Goal: Task Accomplishment & Management: Manage account settings

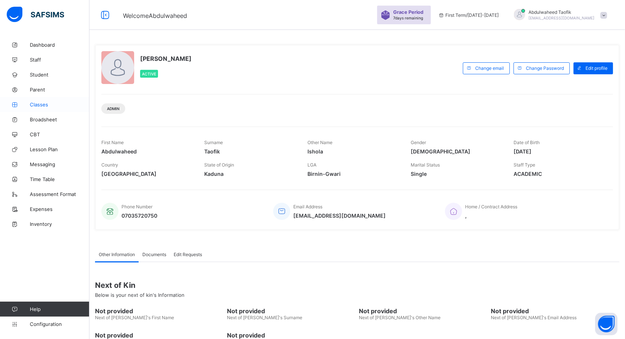
click at [41, 99] on link "Classes" at bounding box center [44, 104] width 89 height 15
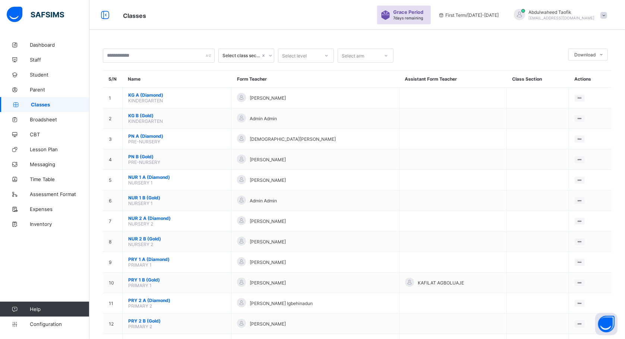
click at [412, 29] on div "Grace Period 7 days remaining First Term / [DATE]-[DATE] [PERSON_NAME] [PERSON_…" at bounding box center [501, 15] width 248 height 30
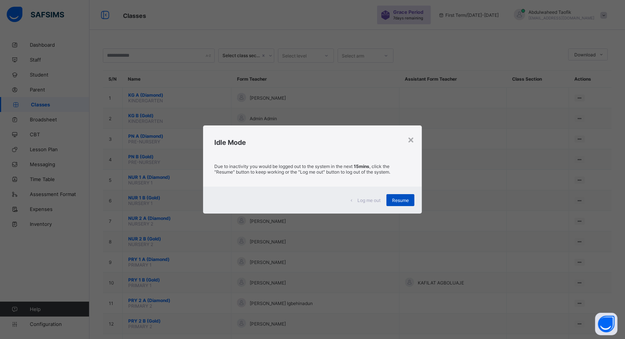
click at [406, 196] on div "Resume" at bounding box center [401, 200] width 28 height 12
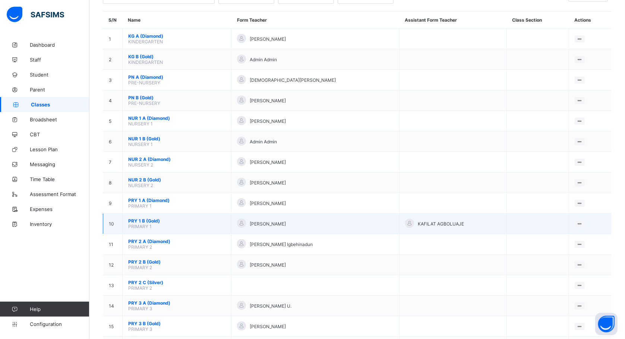
scroll to position [60, 0]
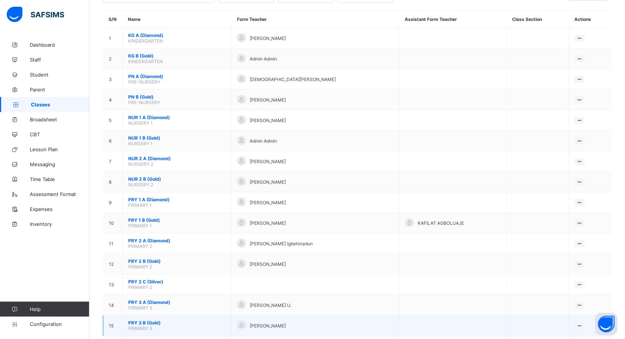
click at [153, 321] on span "PRY 3 B (Gold)" at bounding box center [176, 323] width 97 height 6
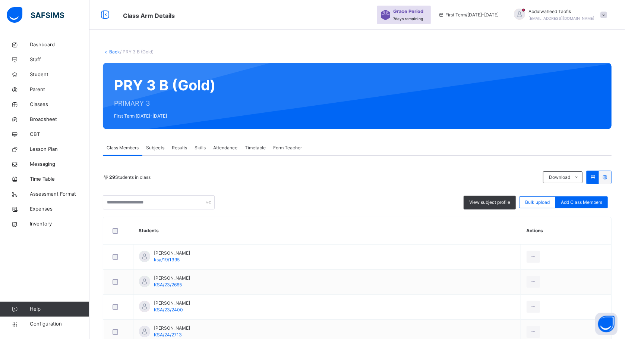
click at [151, 145] on span "Subjects" at bounding box center [155, 147] width 18 height 7
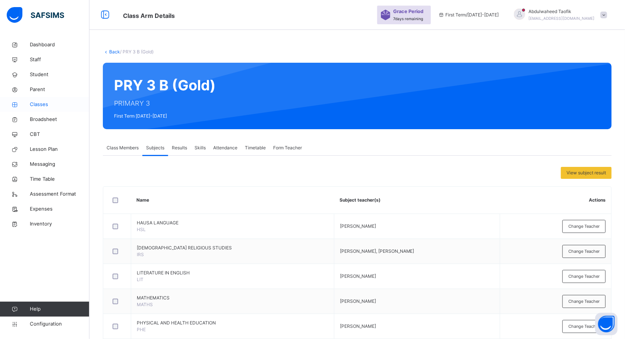
click at [39, 103] on span "Classes" at bounding box center [60, 104] width 60 height 7
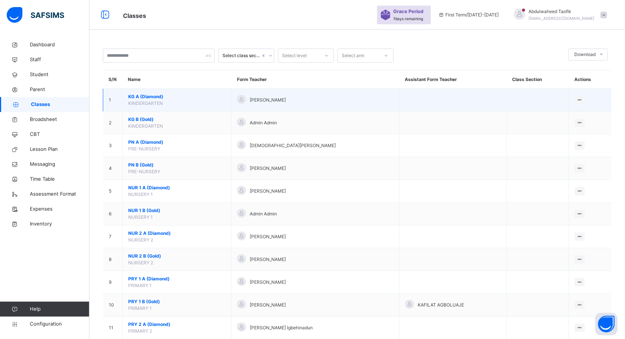
click at [465, 93] on td at bounding box center [453, 100] width 107 height 23
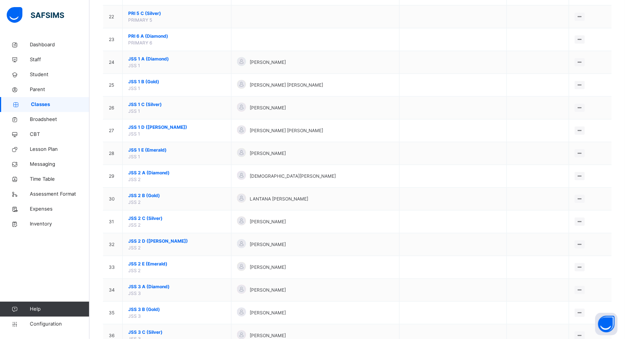
scroll to position [526, 0]
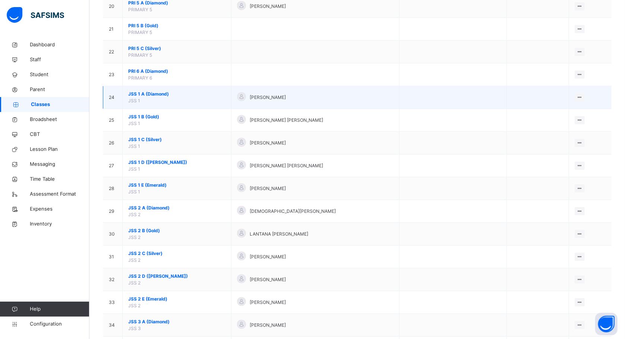
click at [400, 95] on td at bounding box center [453, 97] width 107 height 23
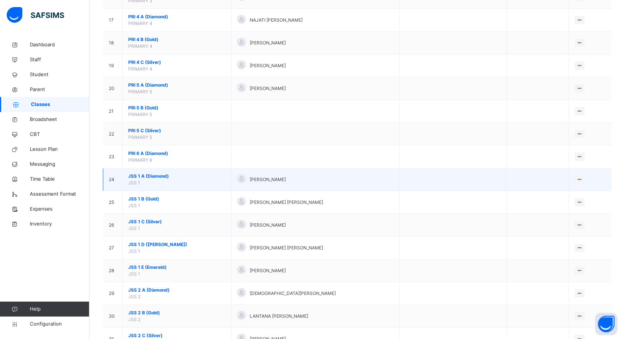
scroll to position [440, 0]
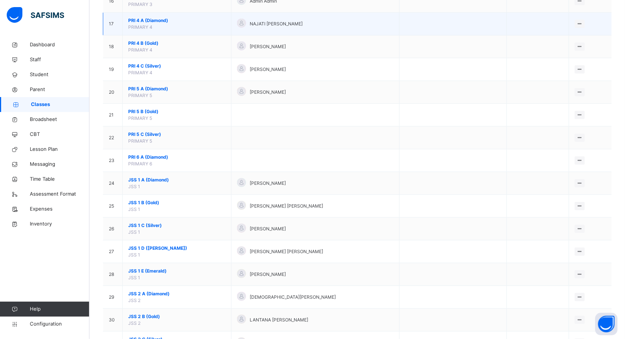
click at [154, 24] on span "PRI 4 A (Diamond)" at bounding box center [176, 20] width 97 height 7
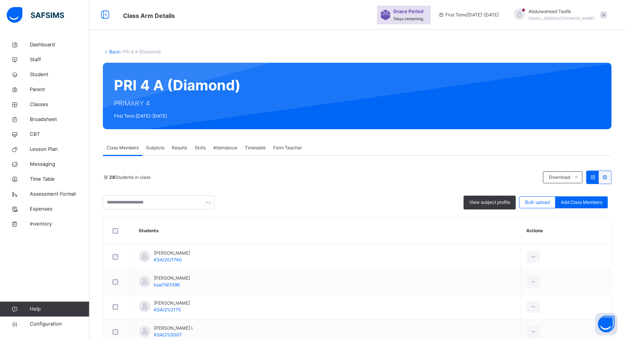
click at [154, 148] on span "Subjects" at bounding box center [155, 147] width 18 height 7
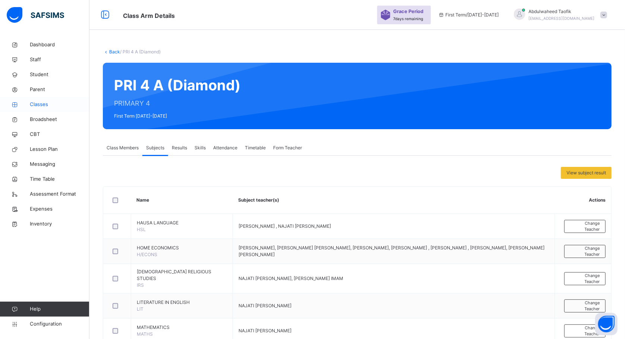
click at [43, 107] on span "Classes" at bounding box center [60, 104] width 60 height 7
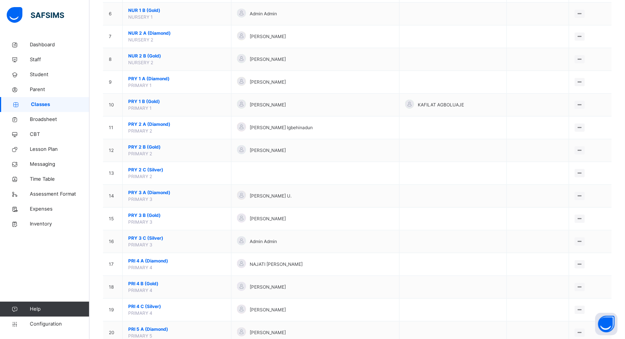
scroll to position [201, 0]
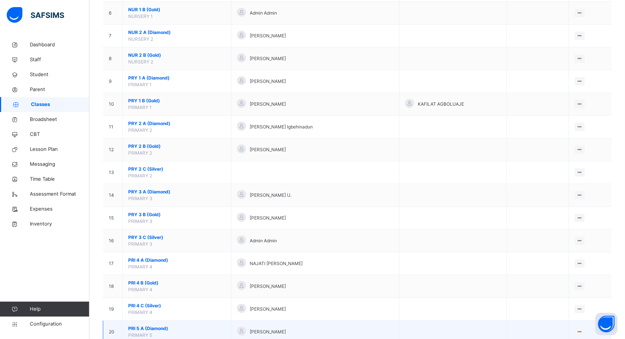
click at [148, 327] on span "PRI 5 A (Diamond)" at bounding box center [176, 328] width 97 height 7
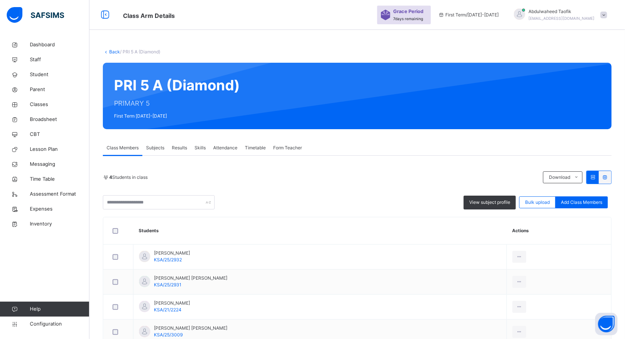
click at [154, 148] on span "Subjects" at bounding box center [155, 147] width 18 height 7
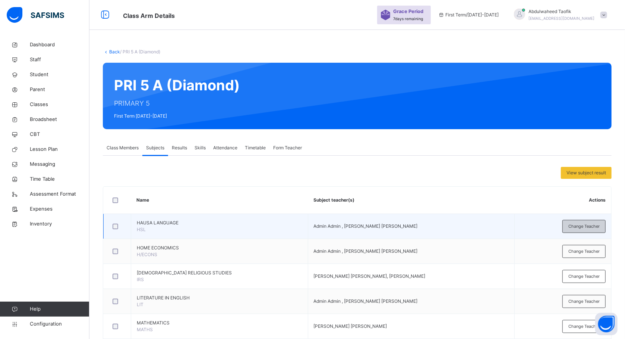
click at [577, 227] on span "Change Teacher" at bounding box center [584, 226] width 31 height 6
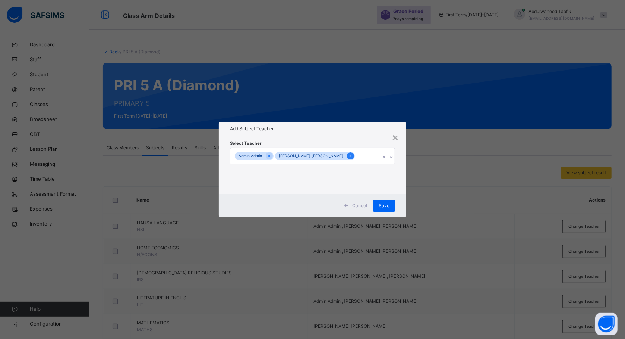
click at [349, 154] on icon at bounding box center [351, 155] width 4 height 5
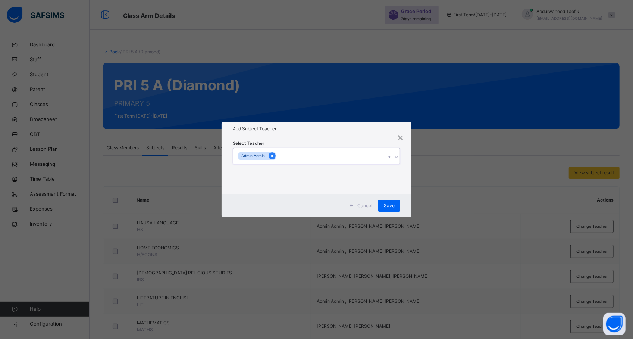
click at [275, 156] on div at bounding box center [271, 155] width 7 height 7
type input "**"
click at [246, 154] on div "Select subject teacher's name" at bounding box center [309, 156] width 153 height 16
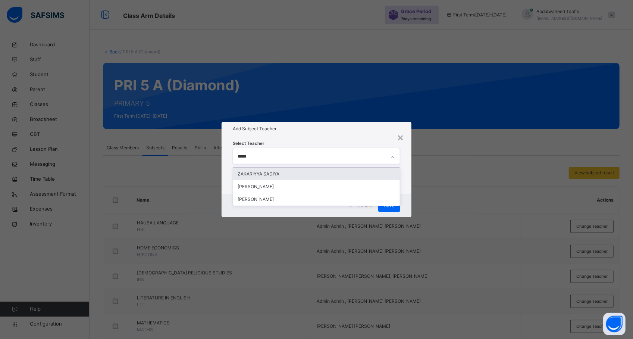
type input "******"
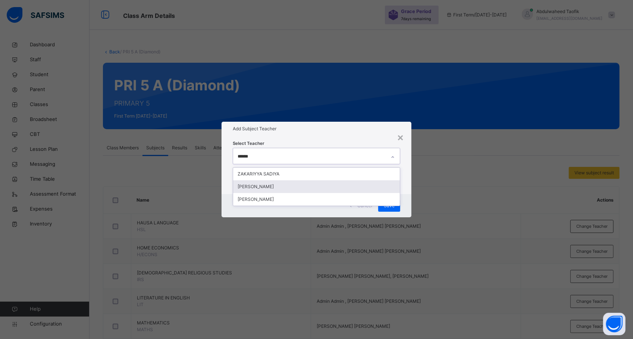
click at [263, 186] on div "[PERSON_NAME]" at bounding box center [316, 186] width 167 height 13
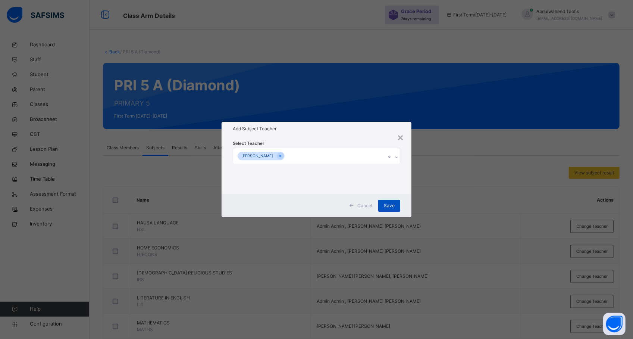
drag, startPoint x: 452, startPoint y: 207, endPoint x: 389, endPoint y: 204, distance: 62.7
click at [389, 204] on div "× Add Subject Teacher Select Teacher [PERSON_NAME] Save" at bounding box center [316, 169] width 633 height 339
click at [389, 204] on span "Save" at bounding box center [389, 205] width 11 height 7
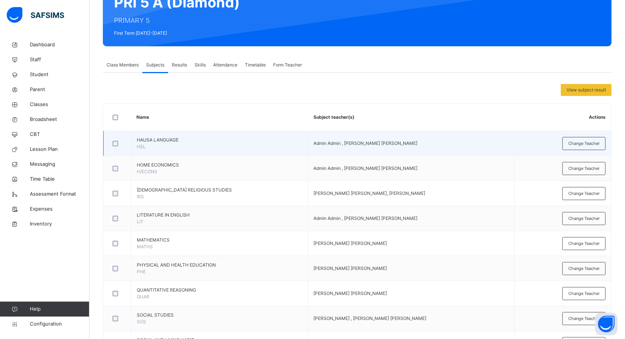
scroll to position [63, 0]
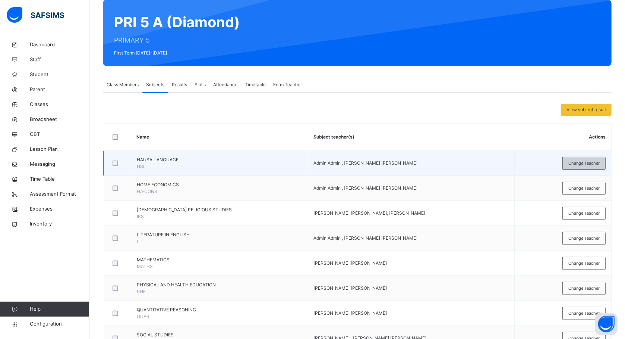
click at [595, 163] on span "Change Teacher" at bounding box center [584, 163] width 31 height 6
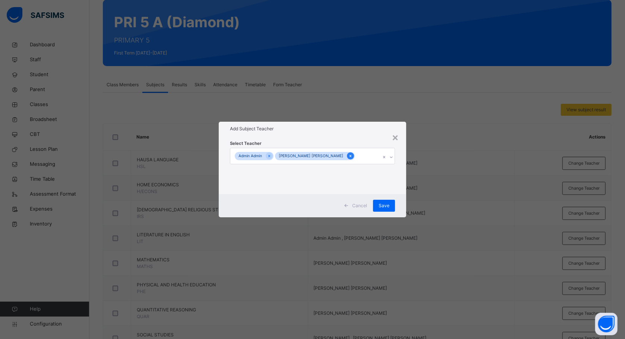
click at [347, 154] on div at bounding box center [350, 155] width 7 height 7
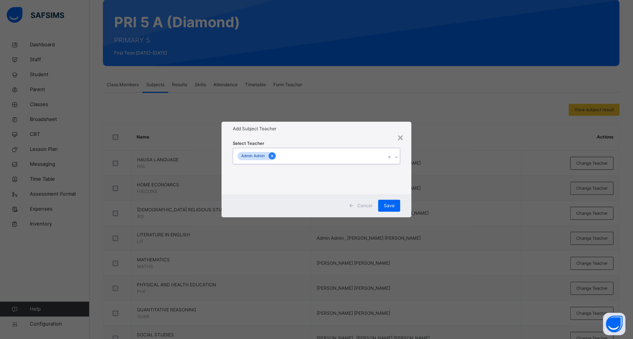
click at [275, 154] on div at bounding box center [271, 155] width 7 height 7
type input "**********"
click at [277, 170] on div "[PERSON_NAME]" at bounding box center [316, 173] width 167 height 13
click at [473, 160] on div "× Add Subject Teacher Select Teacher [PERSON_NAME] Save" at bounding box center [316, 169] width 633 height 339
click at [392, 203] on span "Save" at bounding box center [389, 205] width 11 height 7
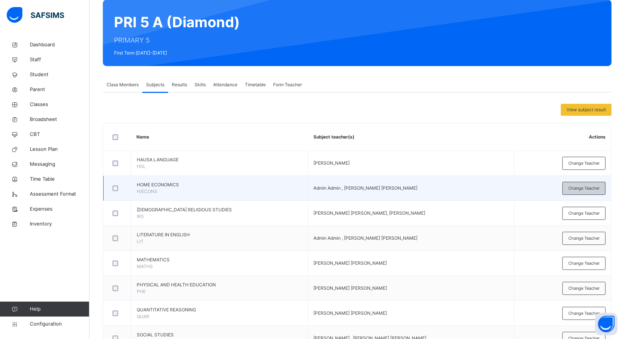
click at [592, 188] on span "Change Teacher" at bounding box center [584, 188] width 31 height 6
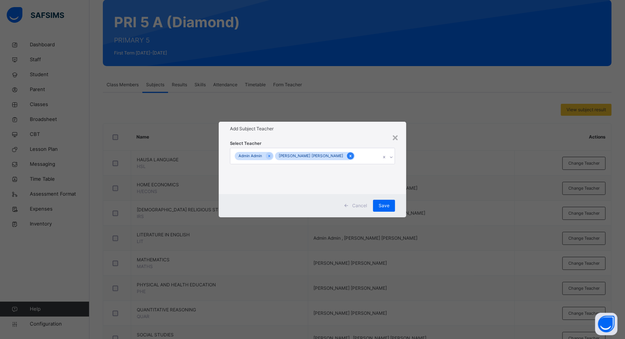
click at [349, 155] on icon at bounding box center [351, 155] width 4 height 5
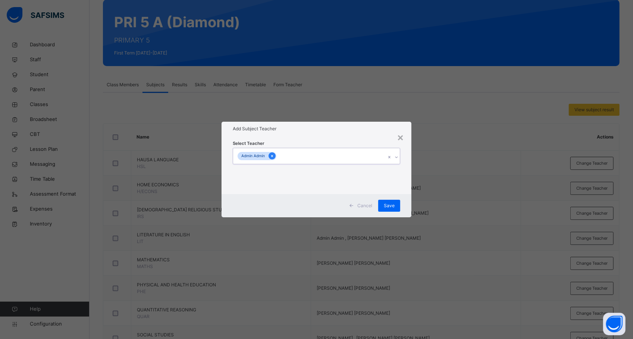
click at [274, 157] on icon at bounding box center [272, 155] width 4 height 5
type input "**********"
click at [269, 172] on div "[PERSON_NAME]" at bounding box center [316, 173] width 167 height 13
click at [427, 158] on div "× Add Subject Teacher Select Teacher [PERSON_NAME] Save" at bounding box center [316, 169] width 633 height 339
click at [389, 202] on span "Save" at bounding box center [389, 205] width 11 height 7
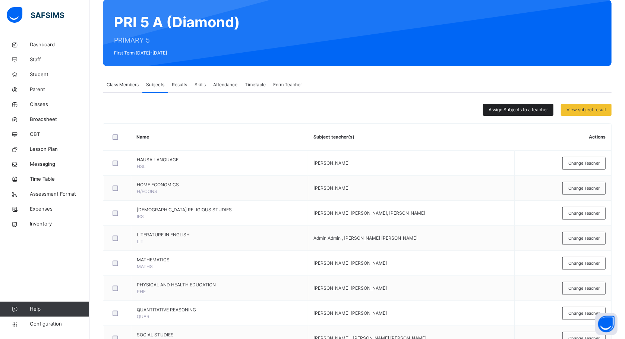
click at [512, 109] on span "Assign Subjects to a teacher" at bounding box center [518, 109] width 59 height 7
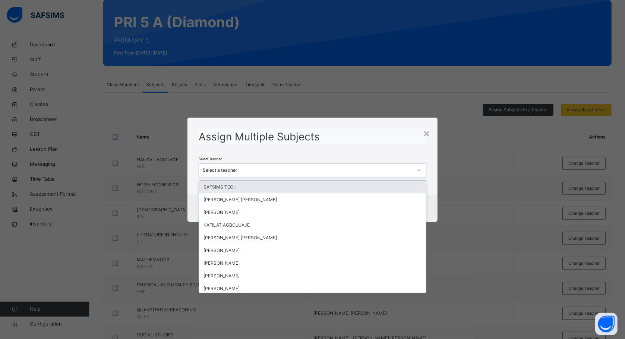
click at [421, 169] on icon at bounding box center [419, 169] width 4 height 7
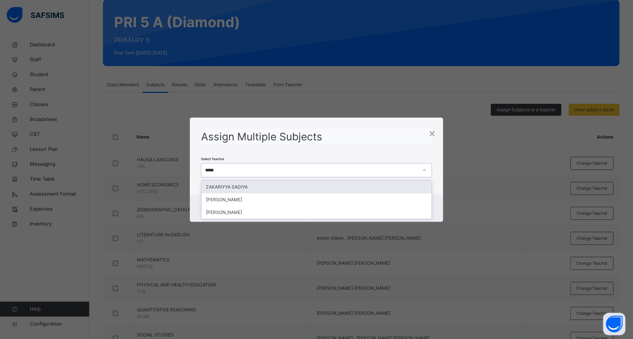
type input "******"
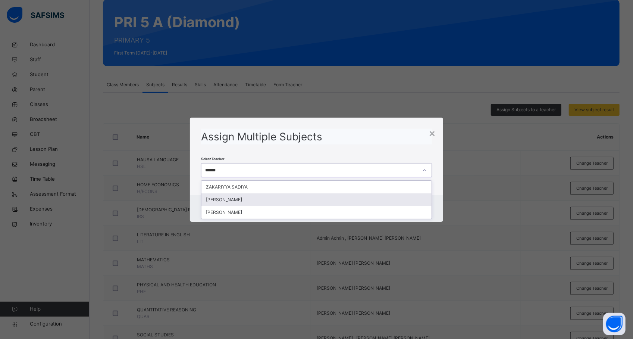
click at [366, 203] on div "[PERSON_NAME]" at bounding box center [316, 199] width 230 height 13
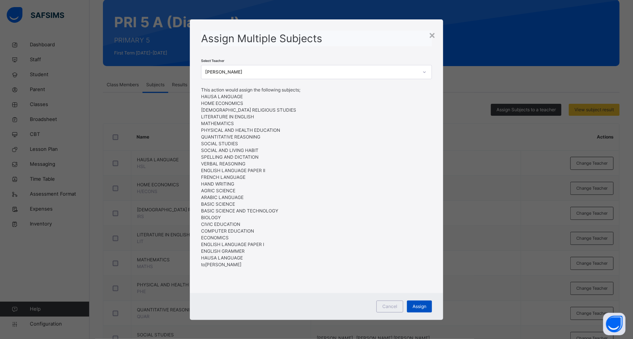
click at [418, 305] on span "Assign" at bounding box center [419, 306] width 14 height 7
click at [418, 305] on div "Assign" at bounding box center [419, 306] width 25 height 12
click at [420, 305] on span "Assign" at bounding box center [419, 306] width 14 height 7
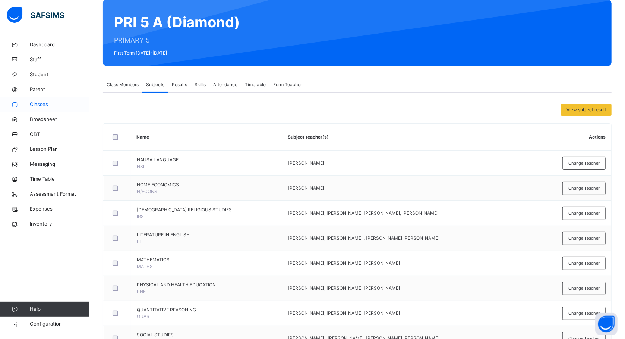
click at [40, 108] on span "Classes" at bounding box center [60, 104] width 60 height 7
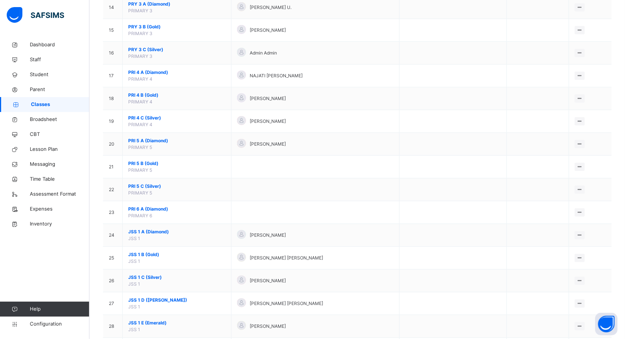
scroll to position [389, 0]
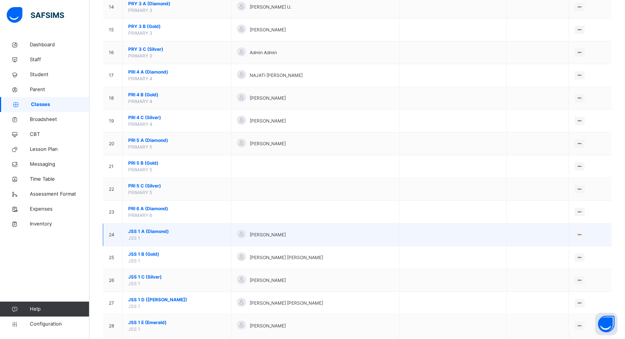
click at [154, 230] on td "JSS 1 A (Diamond) JSS 1" at bounding box center [177, 234] width 109 height 23
click at [139, 235] on span "JSS 1 A (Diamond)" at bounding box center [176, 231] width 97 height 7
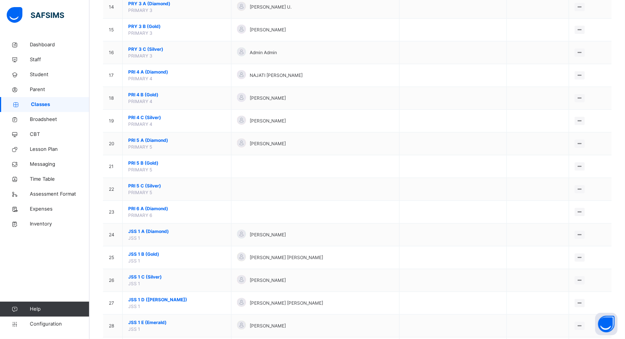
click at [139, 236] on div "Select class section Select level Select arm Download Pdf Report Excel Report S…" at bounding box center [357, 267] width 536 height 1313
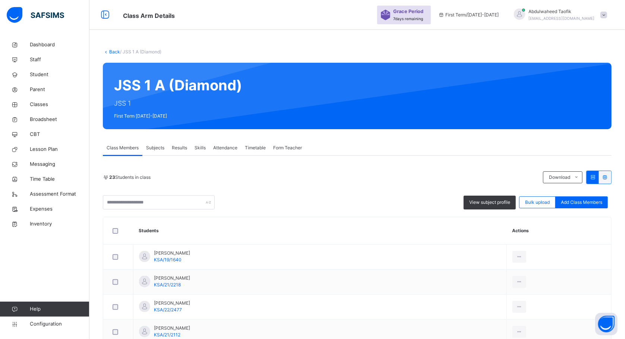
click at [388, 234] on th "Students" at bounding box center [320, 230] width 374 height 27
click at [153, 145] on span "Subjects" at bounding box center [155, 147] width 18 height 7
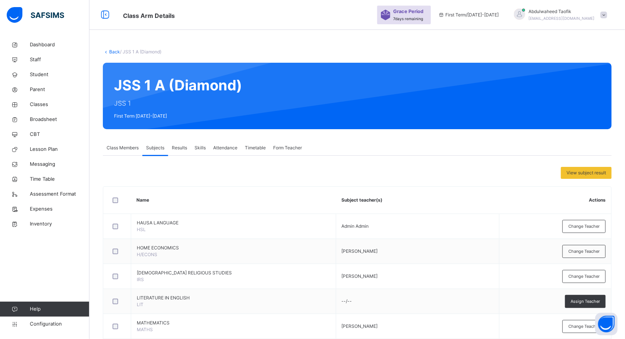
click at [482, 198] on th "Subject teacher(s)" at bounding box center [417, 199] width 163 height 27
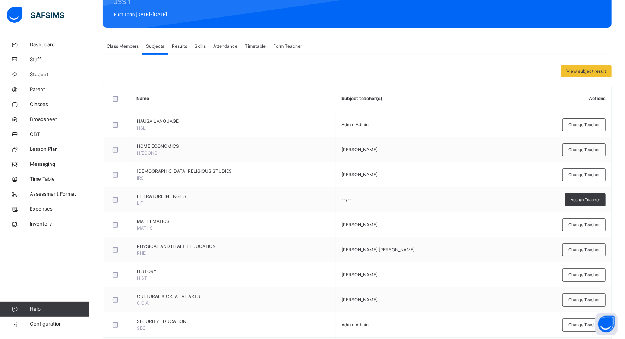
scroll to position [119, 0]
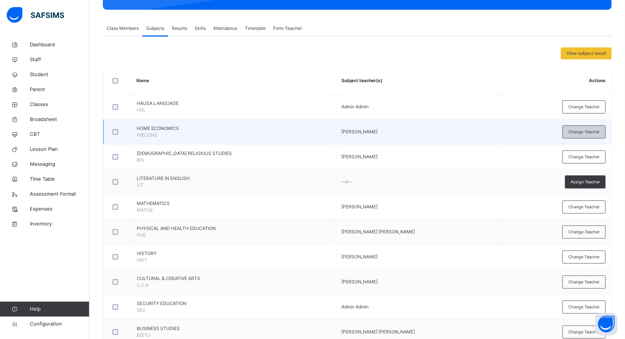
click at [581, 132] on span "Change Teacher" at bounding box center [584, 132] width 31 height 6
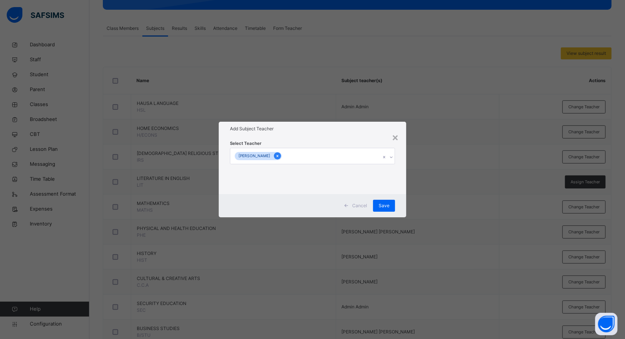
click at [280, 156] on icon at bounding box center [278, 155] width 4 height 5
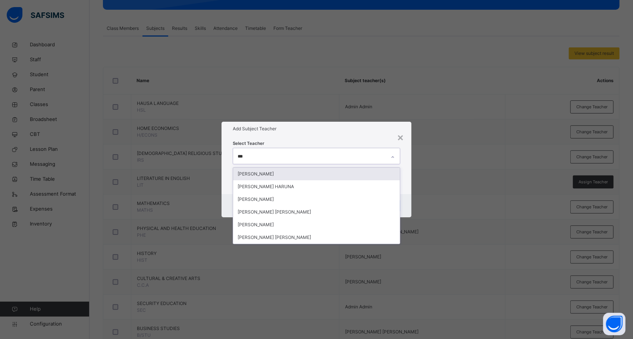
type input "****"
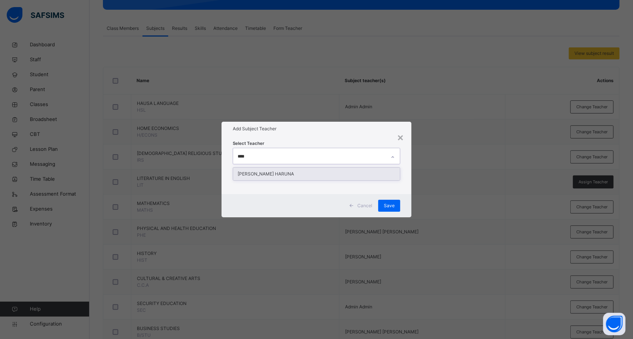
click at [301, 172] on div "[PERSON_NAME] HARUNA" at bounding box center [316, 173] width 167 height 13
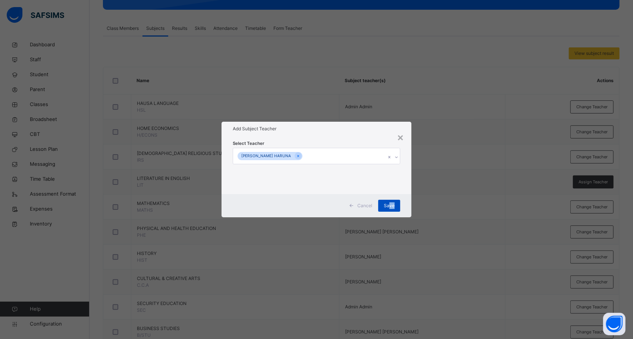
drag, startPoint x: 455, startPoint y: 200, endPoint x: 390, endPoint y: 205, distance: 65.4
click at [390, 205] on div "× Add Subject Teacher Select Teacher [PERSON_NAME] HARUNA Cancel Save" at bounding box center [316, 169] width 633 height 339
click at [390, 205] on span "Save" at bounding box center [389, 205] width 11 height 7
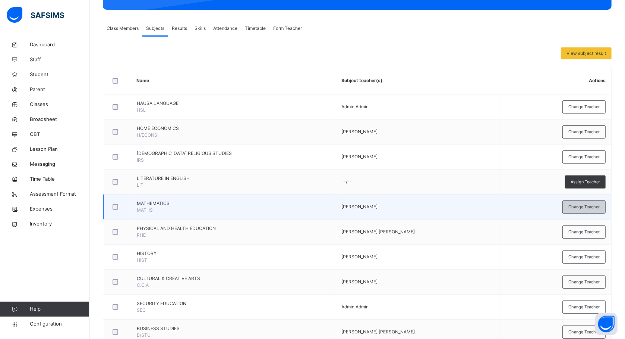
click at [579, 208] on span "Change Teacher" at bounding box center [584, 207] width 31 height 6
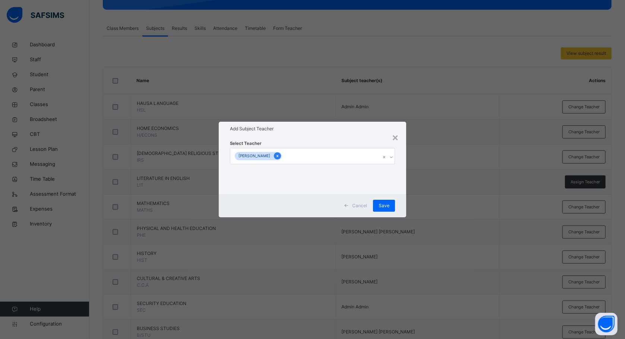
click at [276, 157] on icon at bounding box center [278, 155] width 4 height 5
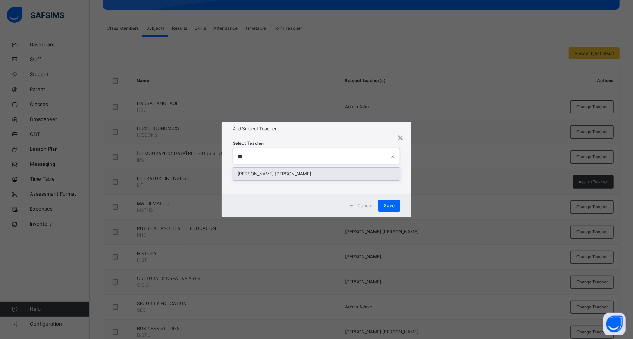
type input "****"
click at [269, 169] on div "[PERSON_NAME] [PERSON_NAME]" at bounding box center [316, 173] width 167 height 13
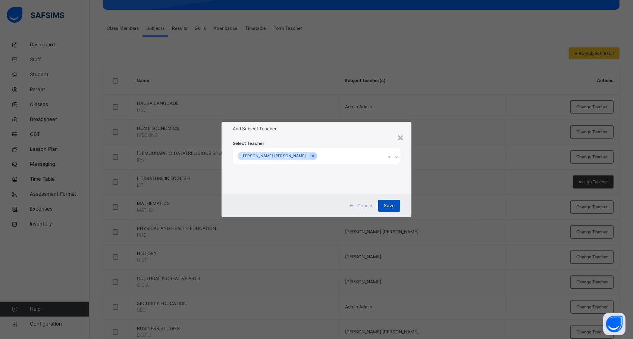
drag, startPoint x: 457, startPoint y: 208, endPoint x: 396, endPoint y: 206, distance: 61.2
click at [396, 206] on div "× Add Subject Teacher Select Teacher [PERSON_NAME] [PERSON_NAME] Cancel Save" at bounding box center [316, 169] width 633 height 339
click at [396, 206] on div "Save" at bounding box center [389, 206] width 22 height 12
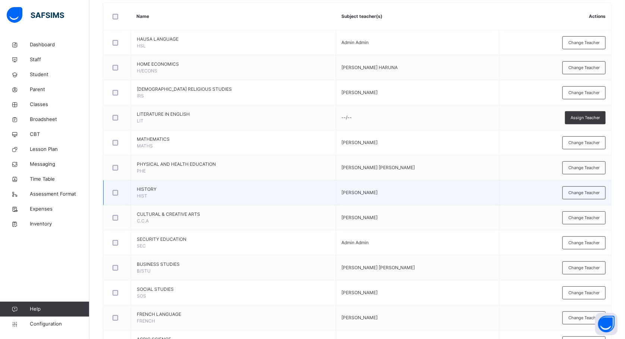
scroll to position [199, 0]
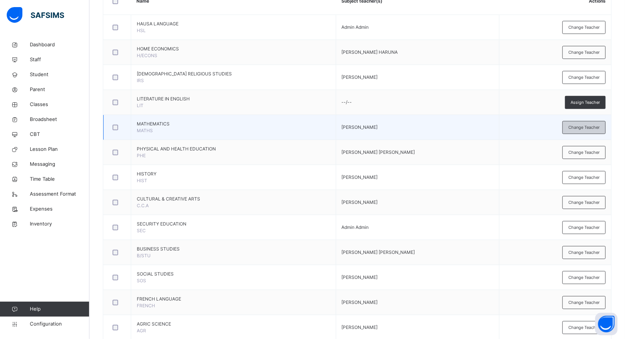
click at [580, 128] on span "Change Teacher" at bounding box center [584, 127] width 31 height 6
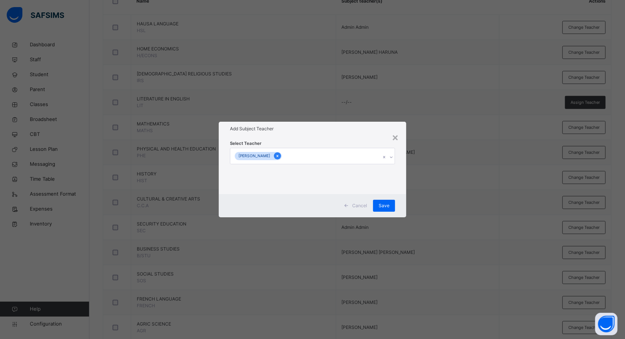
click at [276, 153] on icon at bounding box center [278, 155] width 4 height 5
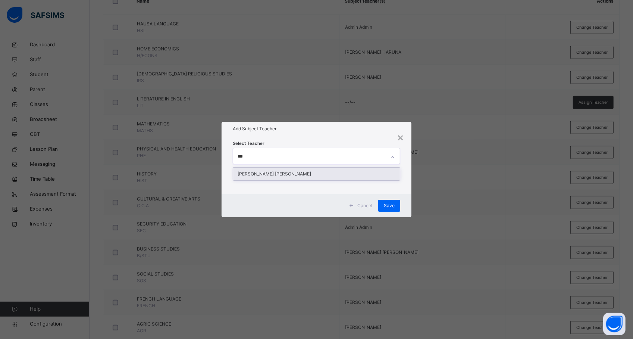
type input "****"
click at [273, 174] on div "[PERSON_NAME] [PERSON_NAME]" at bounding box center [316, 173] width 167 height 13
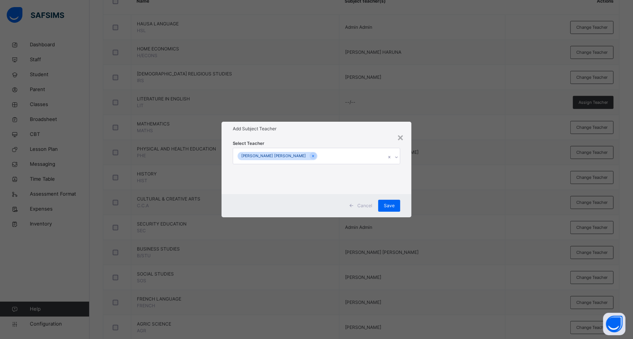
click at [451, 241] on div "× Add Subject Teacher Select Teacher [PERSON_NAME] [PERSON_NAME] Cancel Save" at bounding box center [316, 169] width 633 height 339
click at [390, 204] on span "Save" at bounding box center [389, 205] width 11 height 7
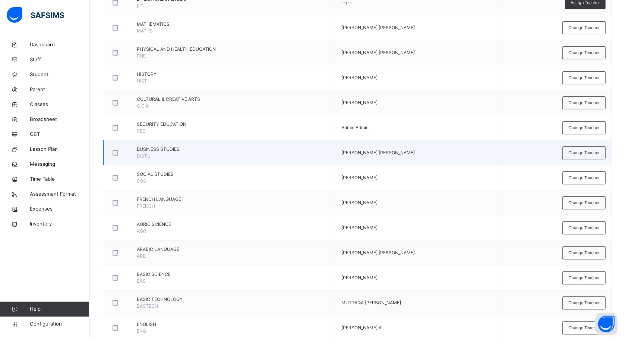
scroll to position [318, 0]
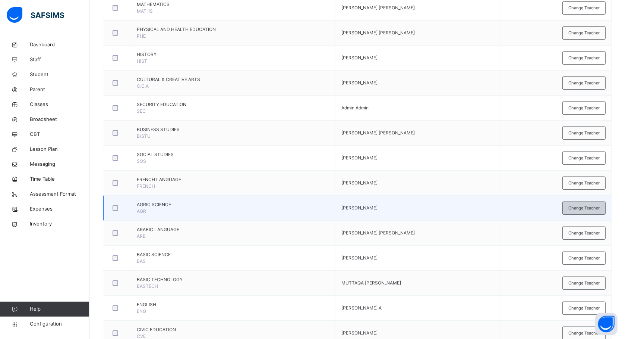
click at [582, 211] on span "Change Teacher" at bounding box center [584, 208] width 31 height 6
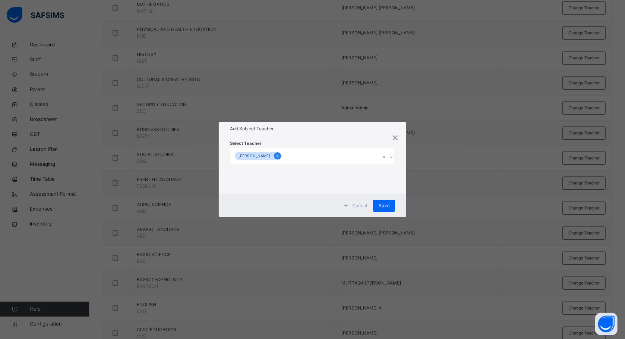
click at [281, 159] on div at bounding box center [277, 155] width 7 height 7
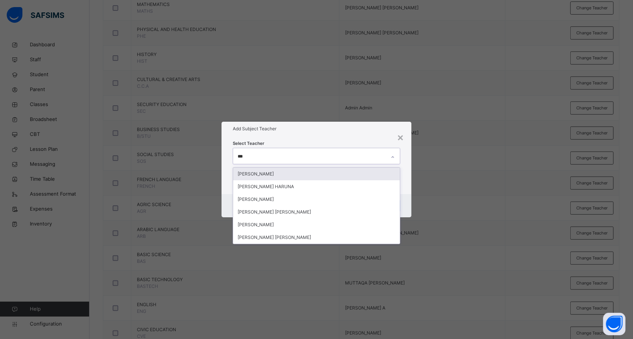
type input "****"
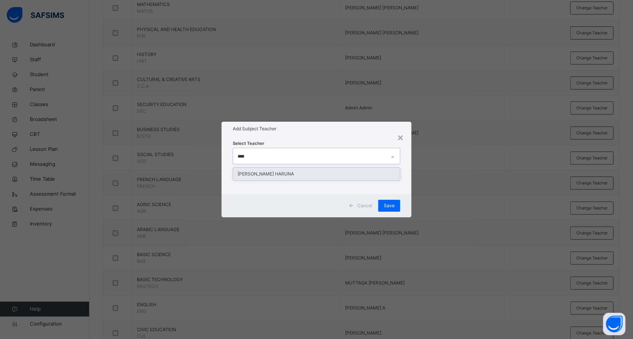
click at [297, 171] on div "[PERSON_NAME] HARUNA" at bounding box center [316, 173] width 167 height 13
click at [464, 208] on div "× Add Subject Teacher Select Teacher [PERSON_NAME] HARUNA Cancel Save" at bounding box center [316, 169] width 633 height 339
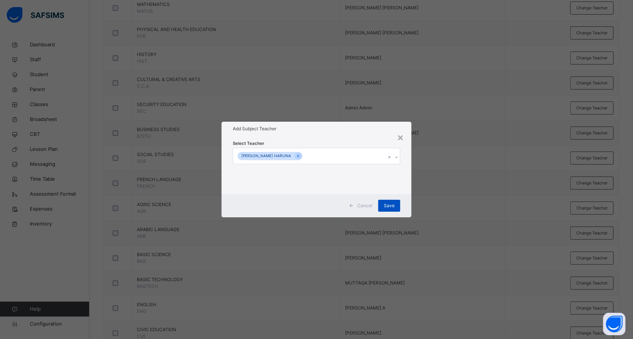
click at [387, 203] on span "Save" at bounding box center [389, 205] width 11 height 7
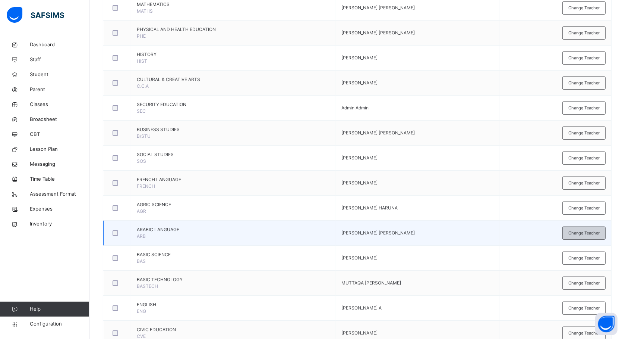
click at [586, 236] on span "Change Teacher" at bounding box center [584, 233] width 31 height 6
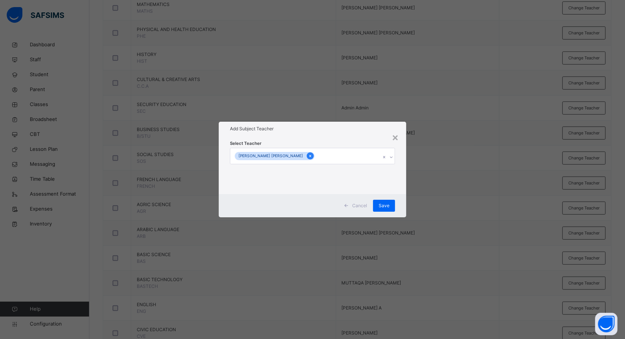
click at [308, 157] on icon at bounding box center [310, 155] width 4 height 5
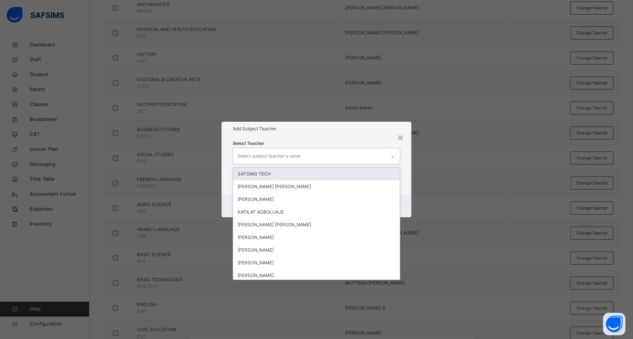
click at [292, 154] on div "Select subject teacher's name" at bounding box center [269, 156] width 63 height 14
type input "*****"
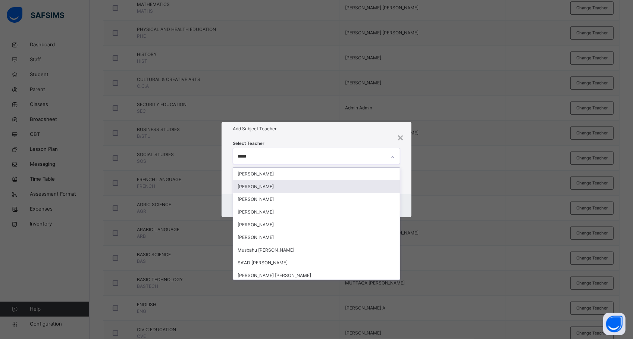
click at [273, 187] on div "[PERSON_NAME]" at bounding box center [316, 186] width 167 height 13
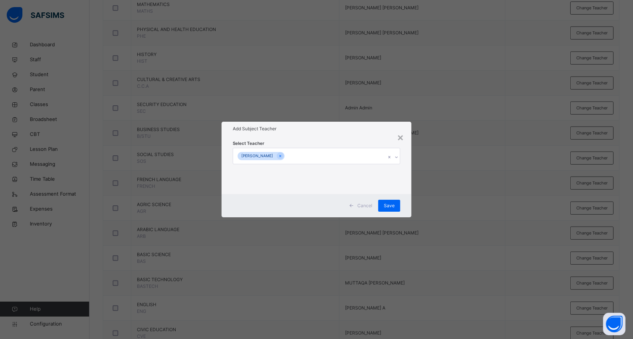
click at [439, 165] on div "× Add Subject Teacher Select Teacher [PERSON_NAME] Cancel Save" at bounding box center [316, 169] width 633 height 339
click at [391, 203] on span "Save" at bounding box center [389, 205] width 11 height 7
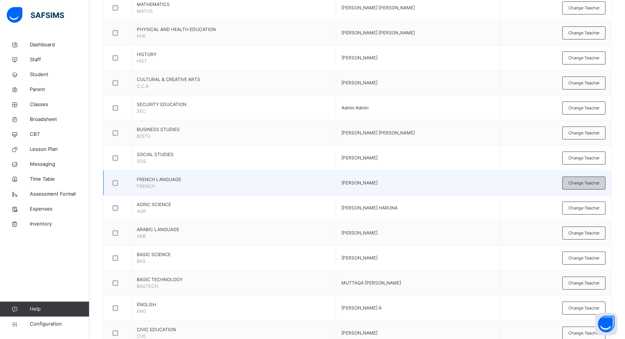
click at [591, 182] on span "Change Teacher" at bounding box center [584, 183] width 31 height 6
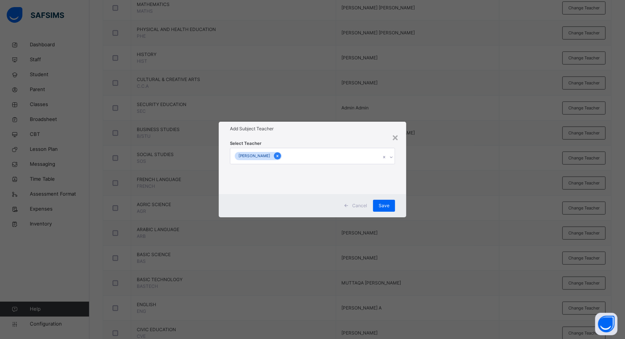
click at [279, 155] on icon at bounding box center [278, 156] width 2 height 2
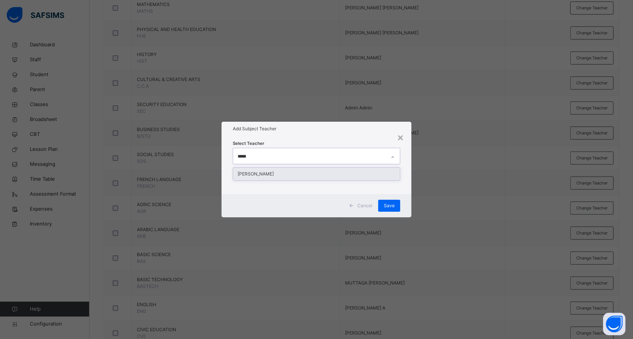
type input "******"
click at [276, 175] on div "[PERSON_NAME]" at bounding box center [316, 173] width 167 height 13
click at [447, 210] on div "× Add Subject Teacher Select Teacher [PERSON_NAME] Cancel Save" at bounding box center [316, 169] width 633 height 339
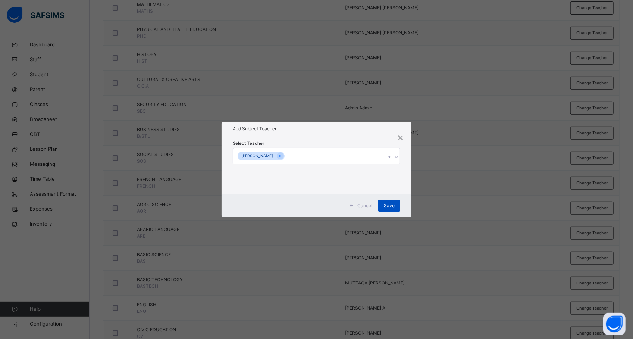
click at [386, 202] on span "Save" at bounding box center [389, 205] width 11 height 7
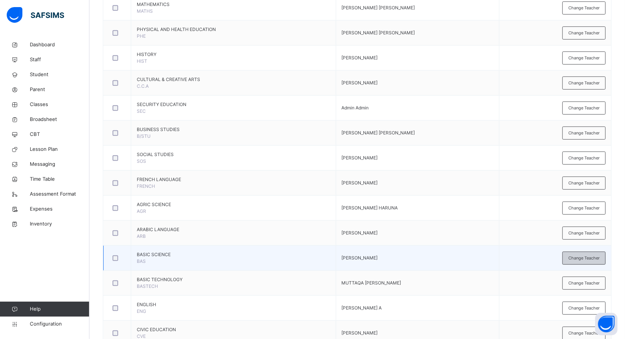
click at [577, 261] on span "Change Teacher" at bounding box center [584, 258] width 31 height 6
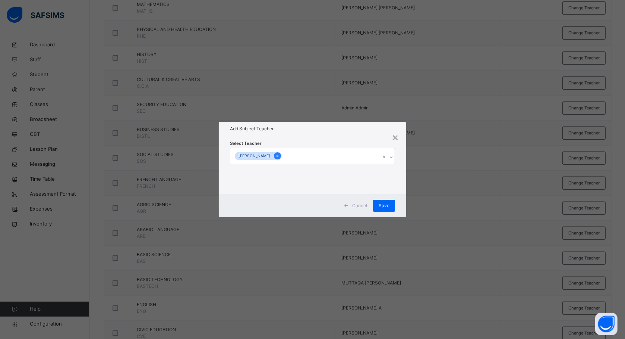
click at [276, 154] on icon at bounding box center [278, 155] width 4 height 5
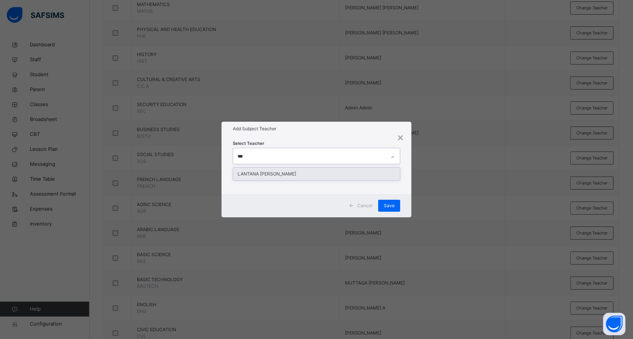
type input "****"
click at [272, 170] on div "LANTANA [PERSON_NAME]" at bounding box center [316, 173] width 167 height 13
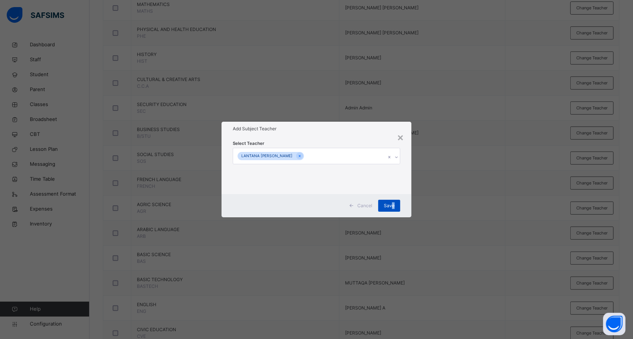
drag, startPoint x: 427, startPoint y: 203, endPoint x: 392, endPoint y: 204, distance: 34.3
click at [392, 204] on div "× Add Subject Teacher Select Teacher LANTANA GARBA MUSA Cancel Save" at bounding box center [316, 169] width 633 height 339
click at [392, 204] on span "Save" at bounding box center [389, 205] width 11 height 7
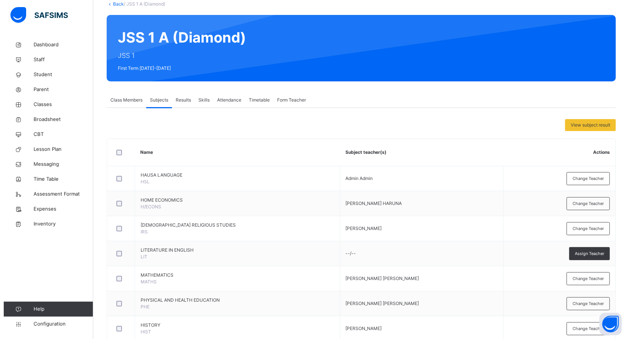
scroll to position [0, 0]
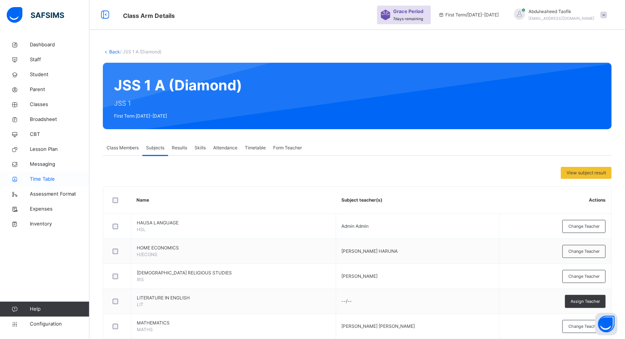
click at [78, 175] on span "Time Table" at bounding box center [60, 178] width 60 height 7
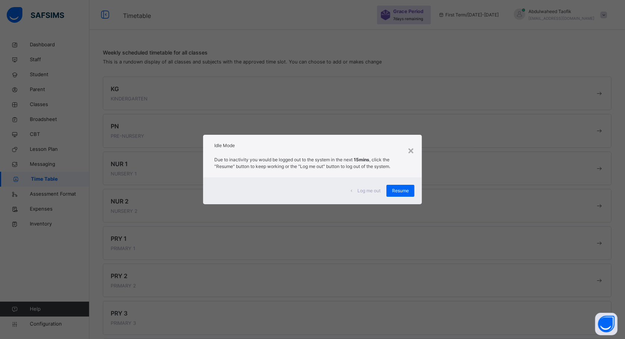
click at [385, 194] on div "Log me out" at bounding box center [365, 191] width 41 height 12
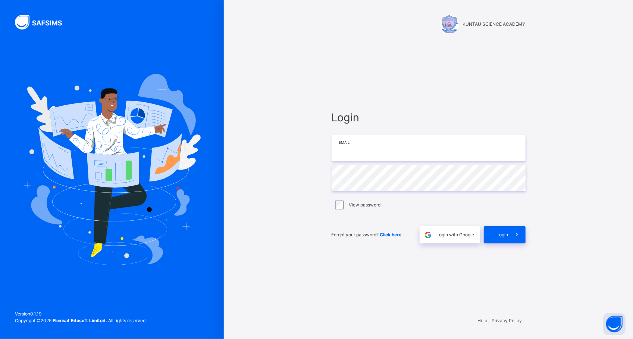
type input "**********"
